Goal: Task Accomplishment & Management: Manage account settings

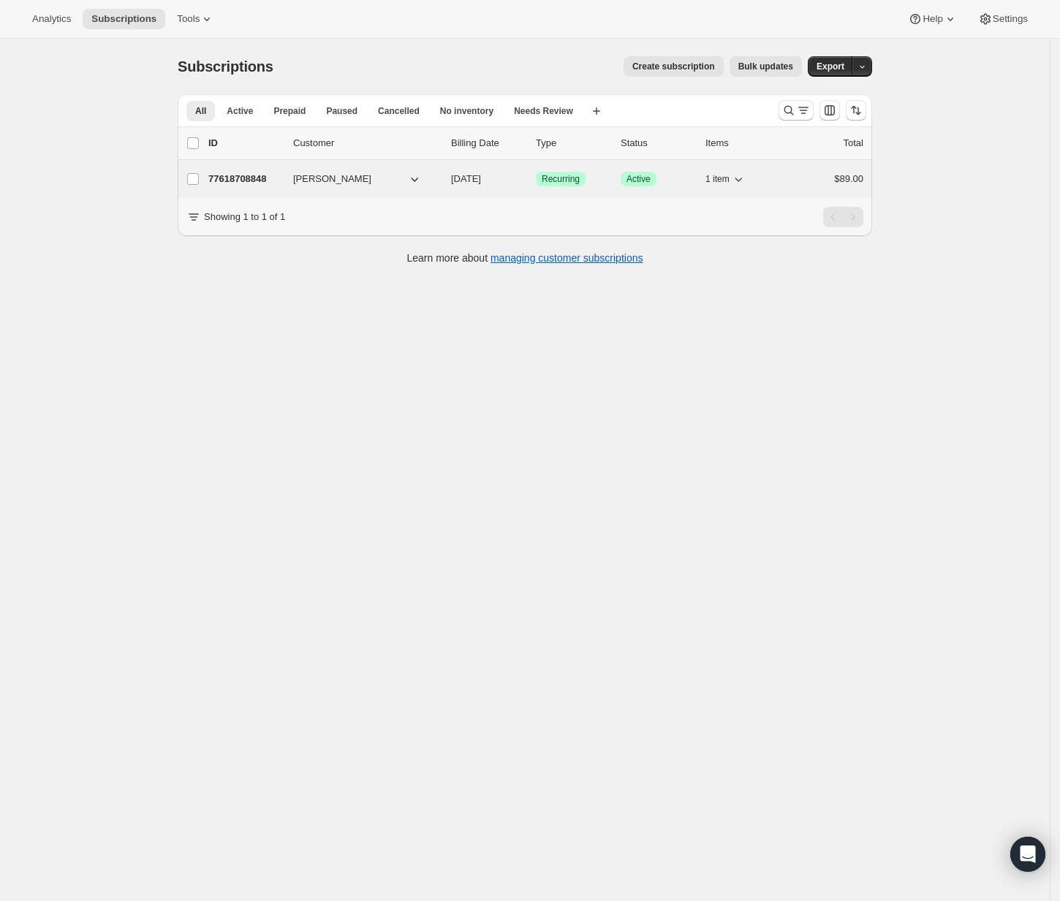
click at [246, 178] on p "77618708848" at bounding box center [244, 179] width 73 height 15
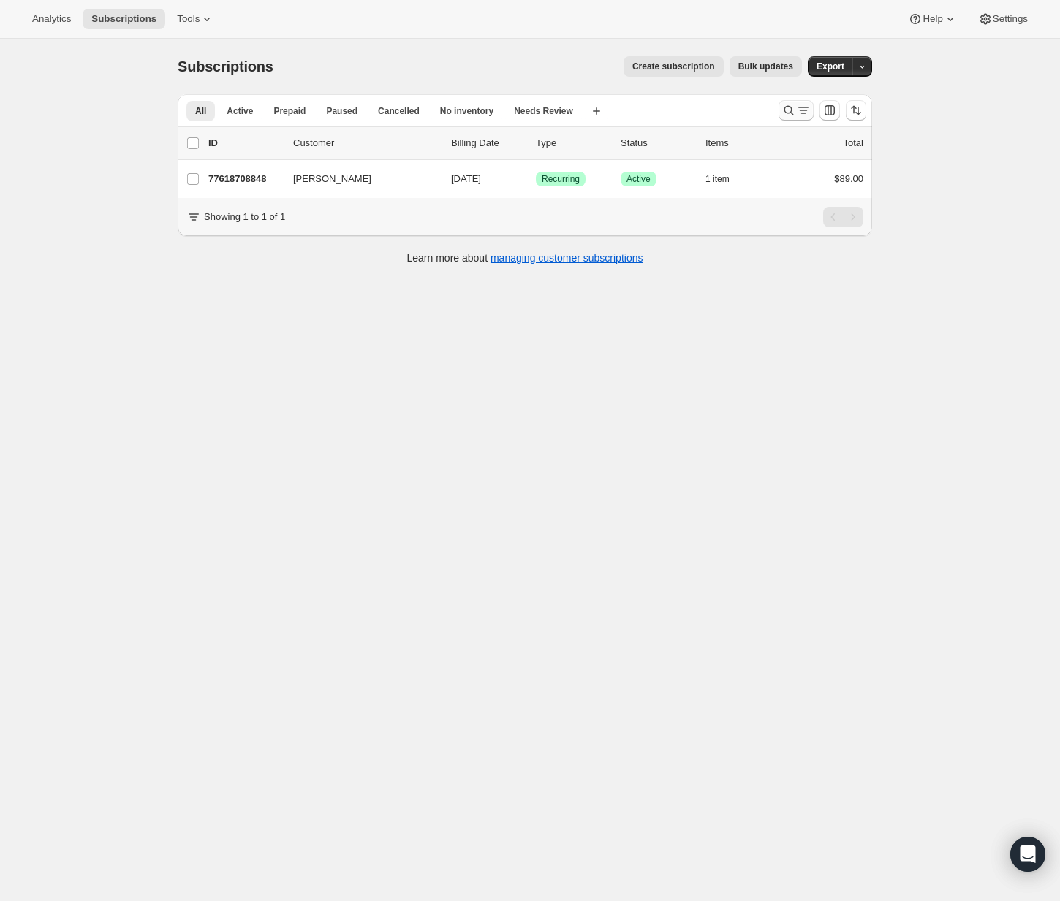
click at [796, 106] on icon "Search and filter results" at bounding box center [788, 110] width 15 height 15
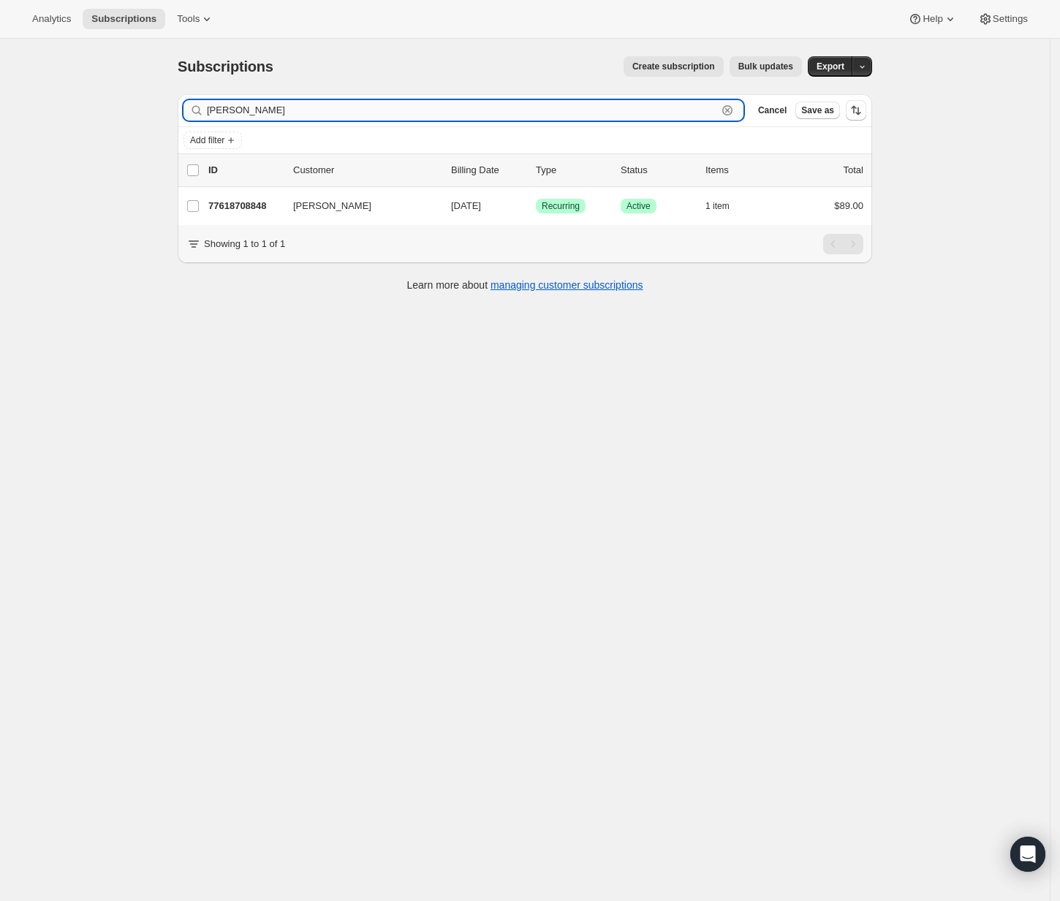
paste input "kathariney@embreescapes.com"
click at [559, 118] on input "Lanell Spyreskathariney@embreescapes.com" at bounding box center [462, 110] width 510 height 20
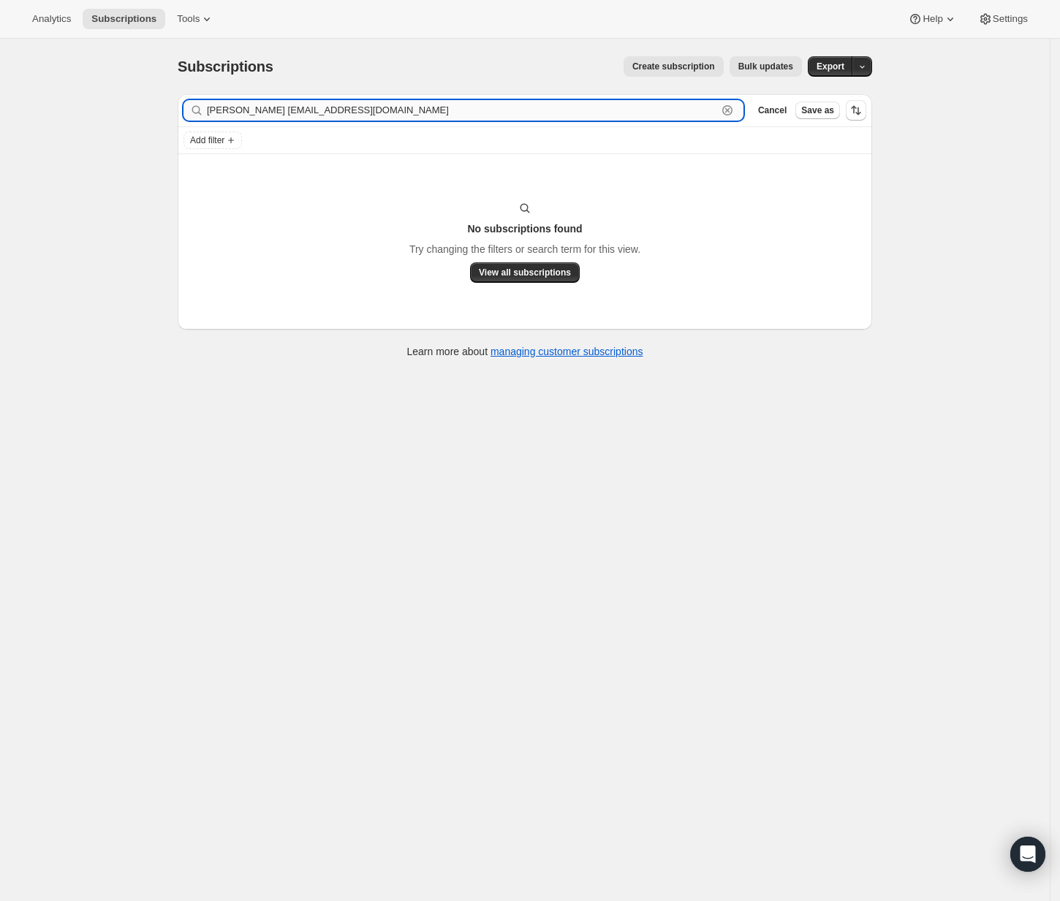
click at [559, 118] on input "Lanell Spyreskathariney@embreescapes.com" at bounding box center [462, 110] width 510 height 20
paste input "text"
type input "kathariney@embreescapes.com"
